Goal: Task Accomplishment & Management: Use online tool/utility

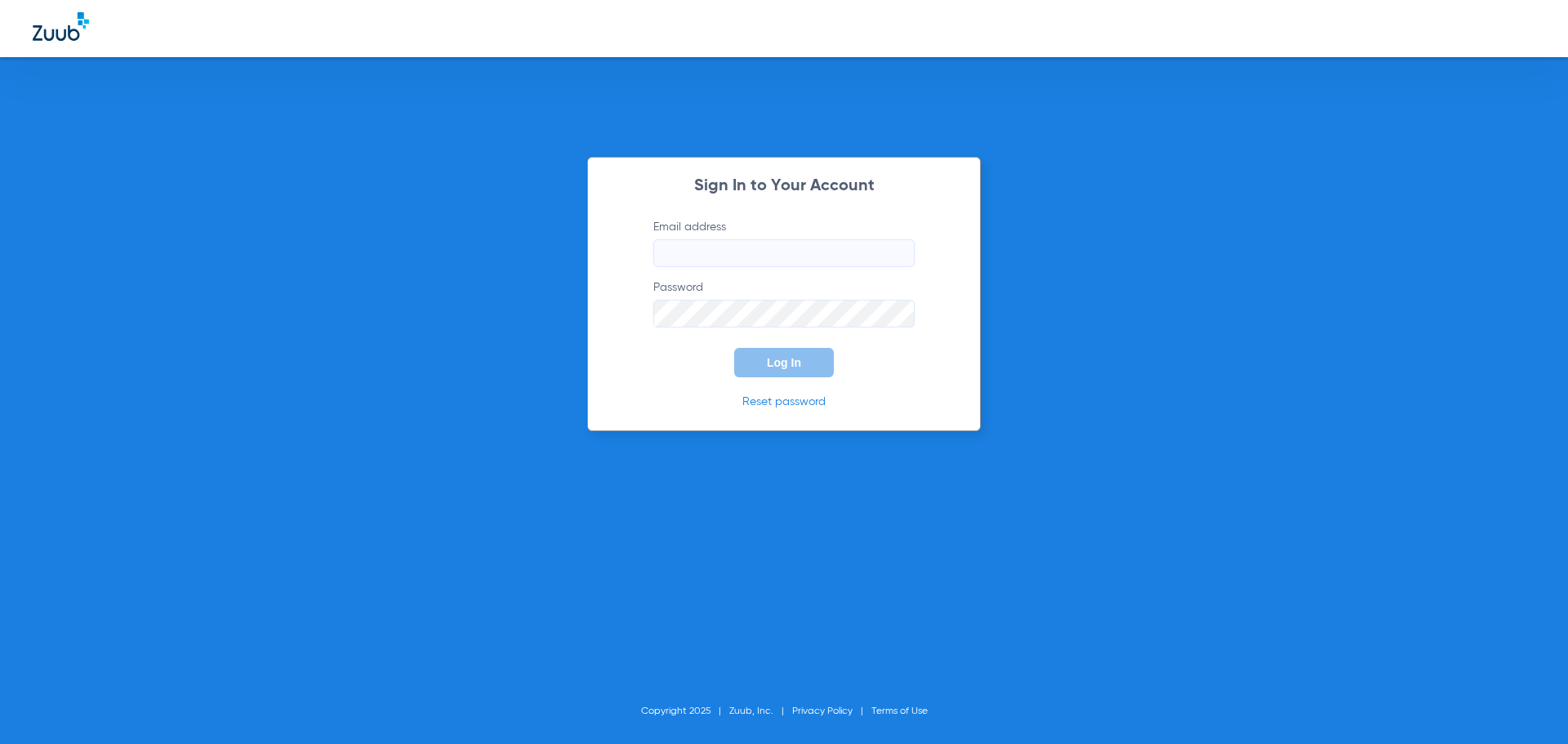
type input "[EMAIL_ADDRESS][DOMAIN_NAME]"
click at [787, 372] on button "Log In" at bounding box center [784, 363] width 100 height 30
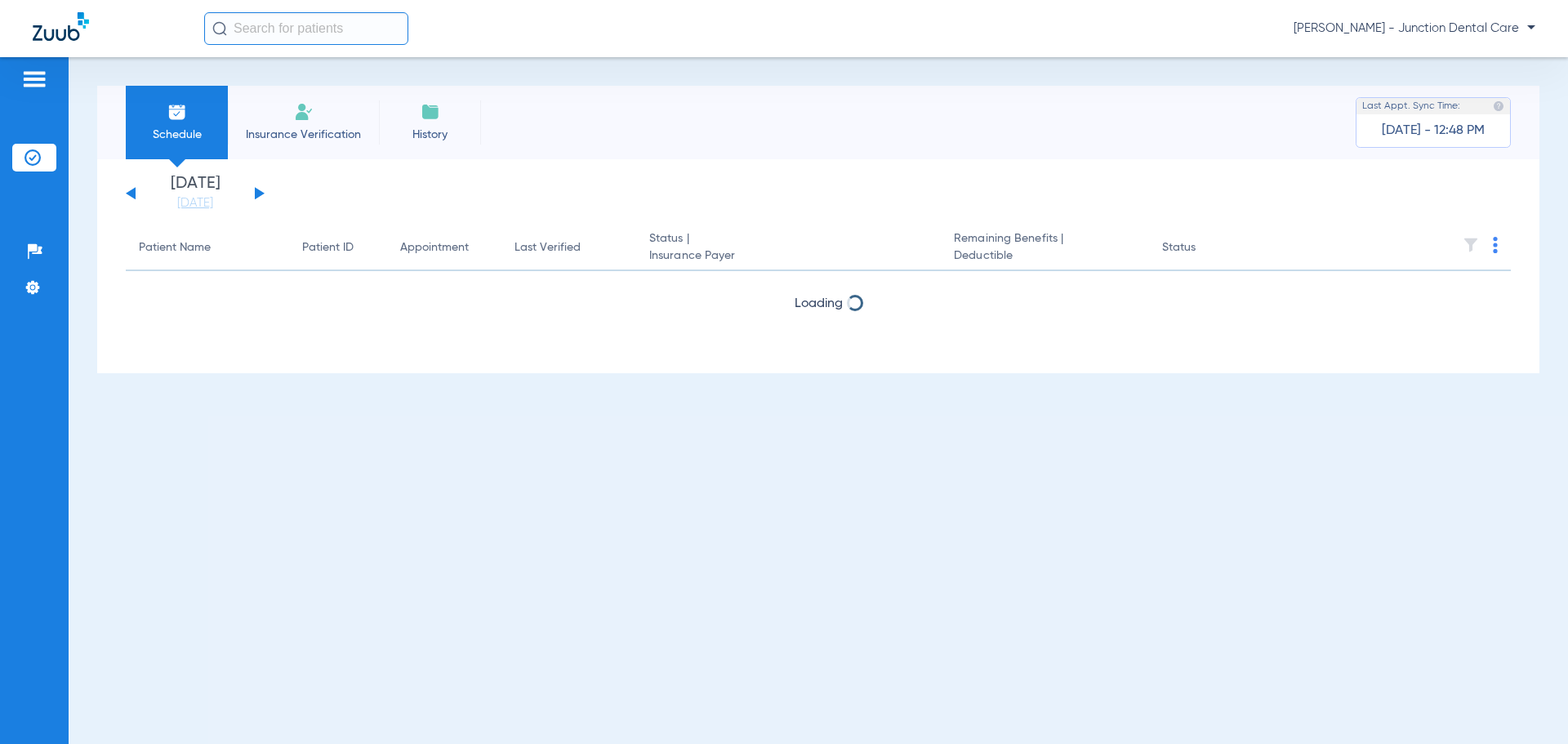
click at [289, 126] on span "Insurance Verification" at bounding box center [303, 134] width 126 height 17
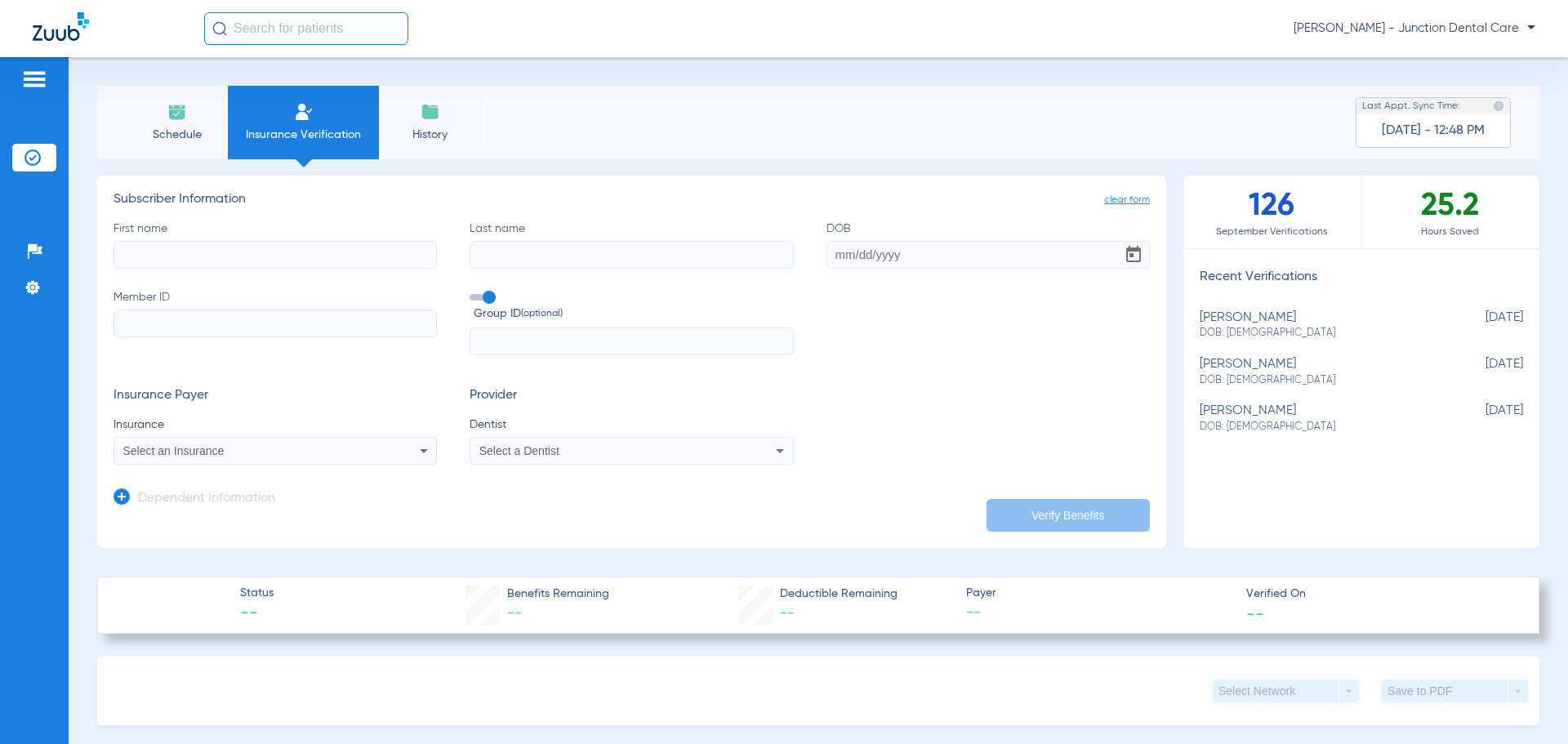
click at [161, 243] on input "First name" at bounding box center [275, 255] width 323 height 28
type input "karina"
type input "[PERSON_NAME]"
type input "[DATE]"
paste input "945139834"
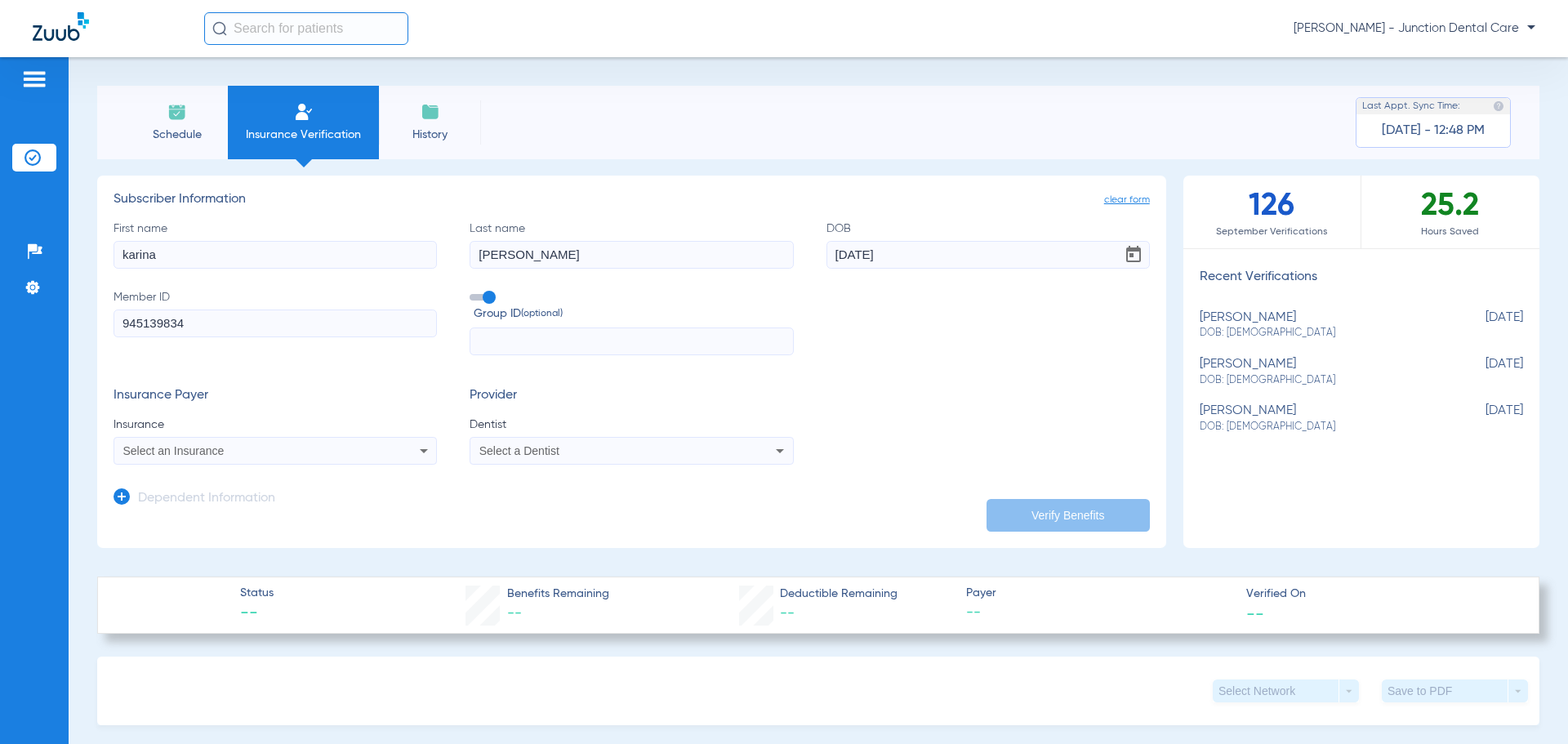
type input "945139834"
click at [207, 450] on span "Select an Insurance" at bounding box center [174, 451] width 102 height 13
type input "a"
type input "guardi"
click at [205, 512] on span "Guardian Life Insurance Co. Of America" at bounding box center [228, 508] width 203 height 13
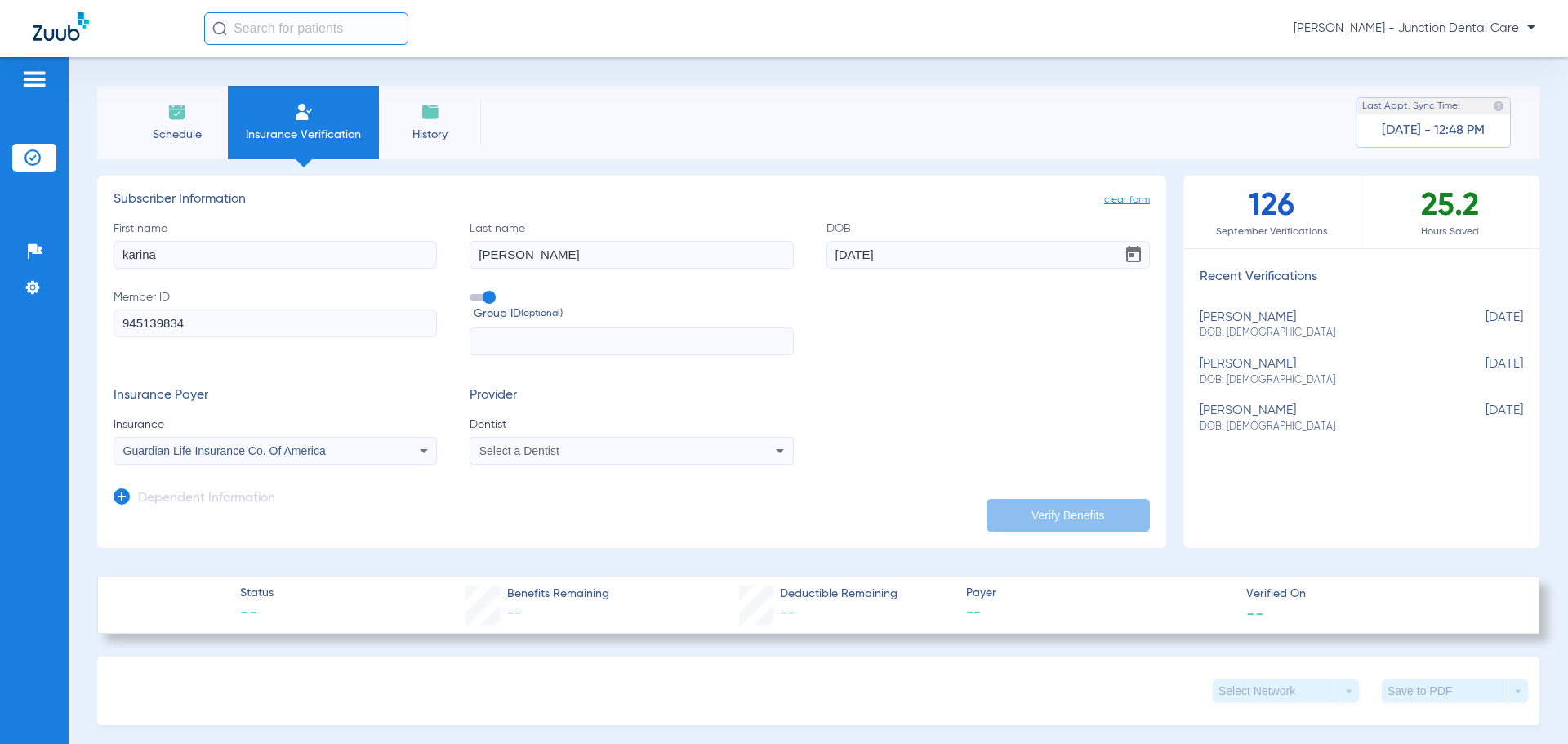
click at [513, 448] on span "Select a Dentist" at bounding box center [519, 451] width 80 height 13
type input "amda"
click at [518, 512] on span "[PERSON_NAME]" at bounding box center [529, 508] width 96 height 13
click at [1043, 505] on button "Verify Benefits" at bounding box center [1068, 515] width 163 height 33
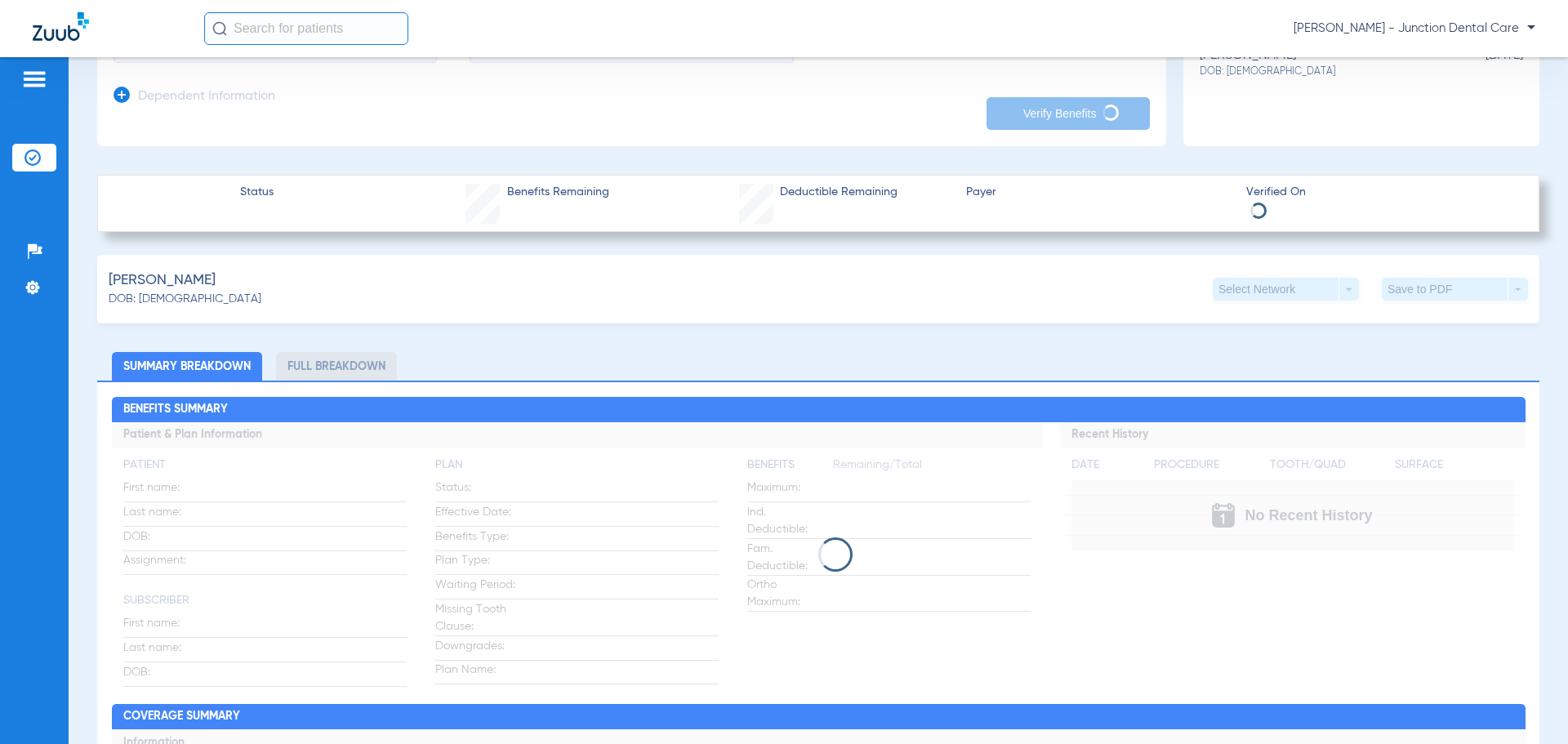
scroll to position [408, 0]
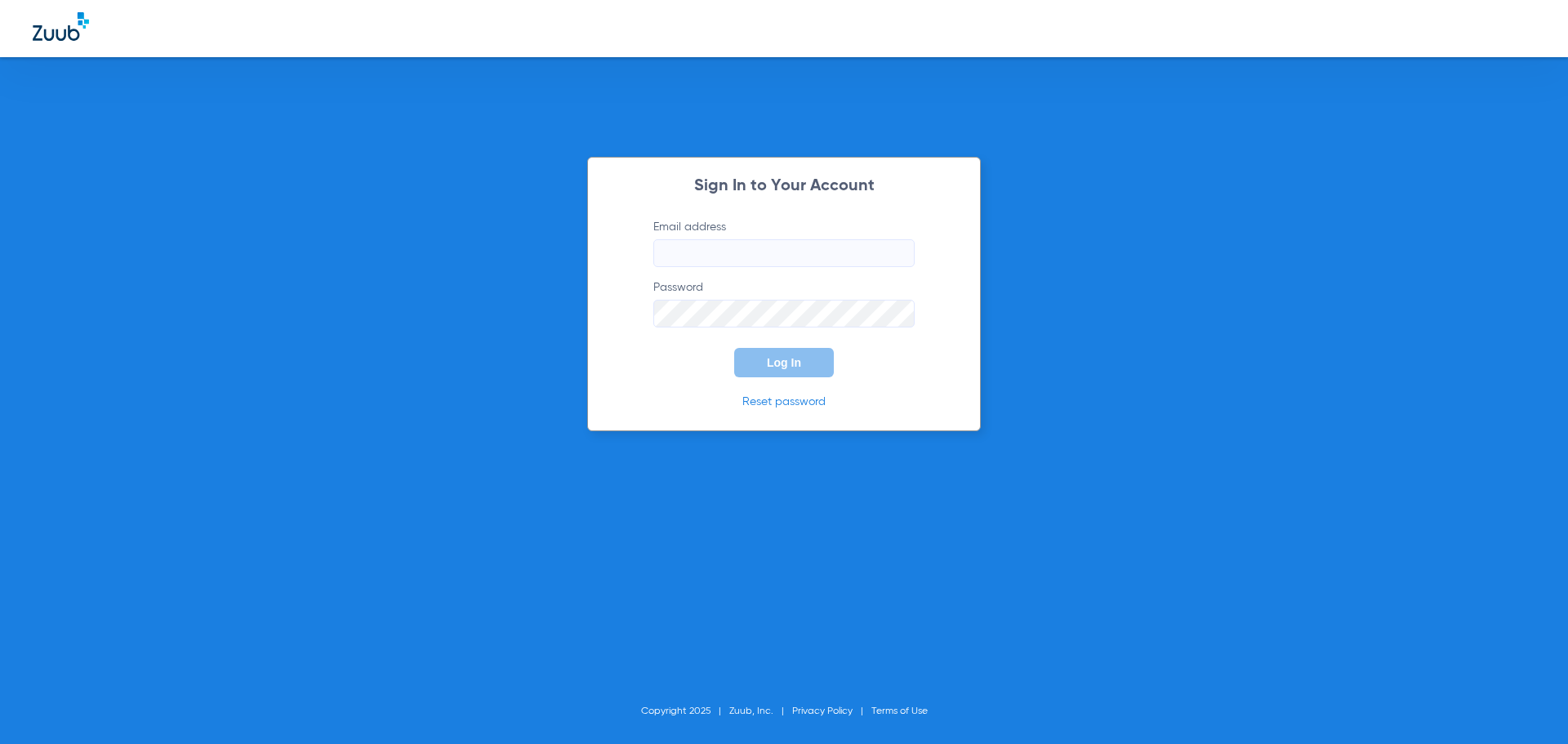
type input "[EMAIL_ADDRESS][DOMAIN_NAME]"
